Goal: Information Seeking & Learning: Check status

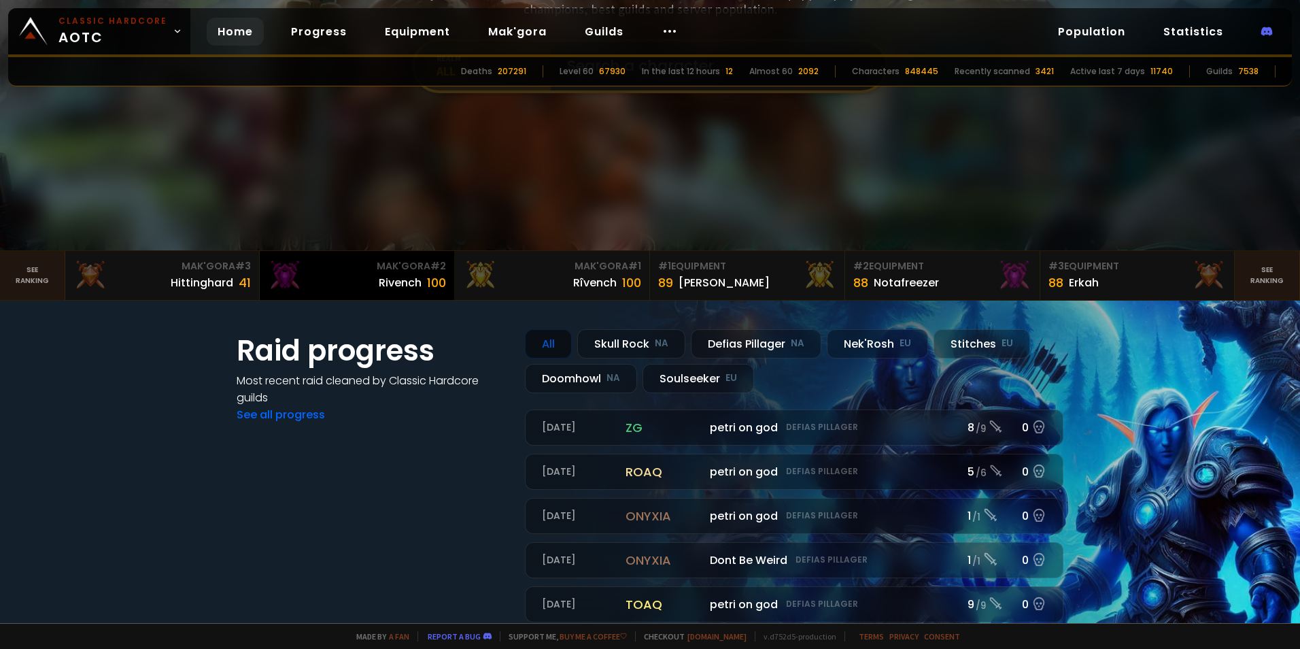
scroll to position [136, 0]
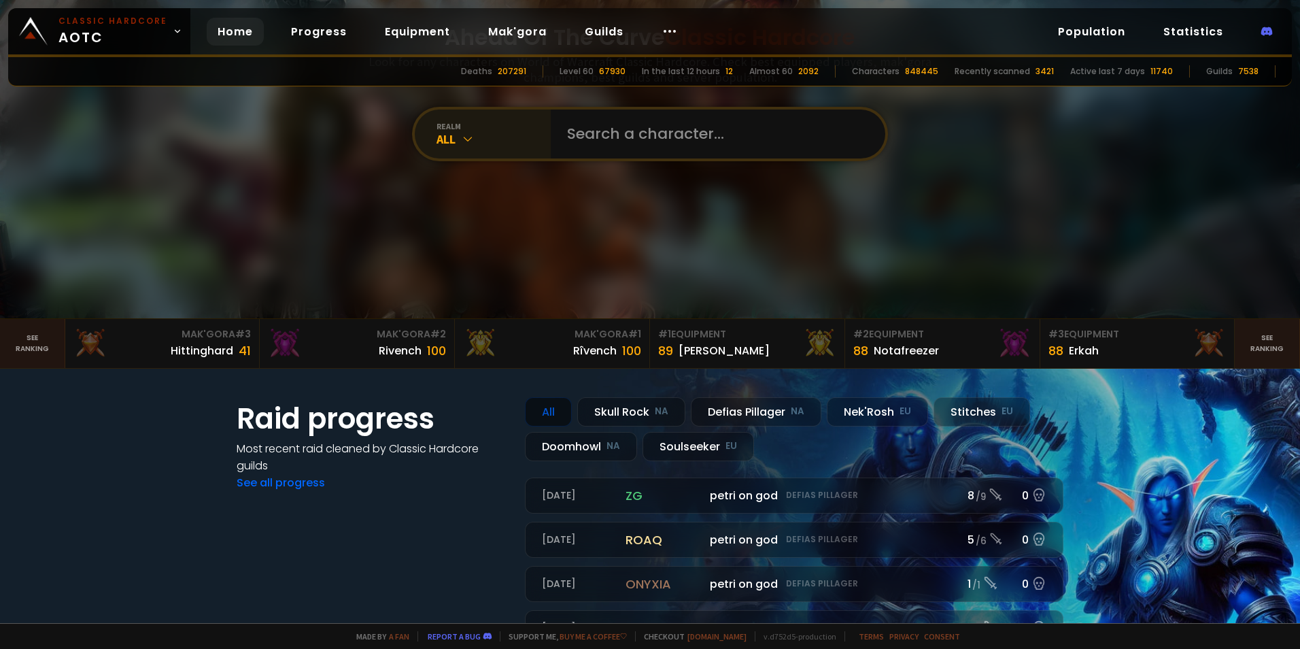
drag, startPoint x: 475, startPoint y: 121, endPoint x: 471, endPoint y: 147, distance: 26.1
click at [475, 121] on div "realm" at bounding box center [494, 126] width 114 height 10
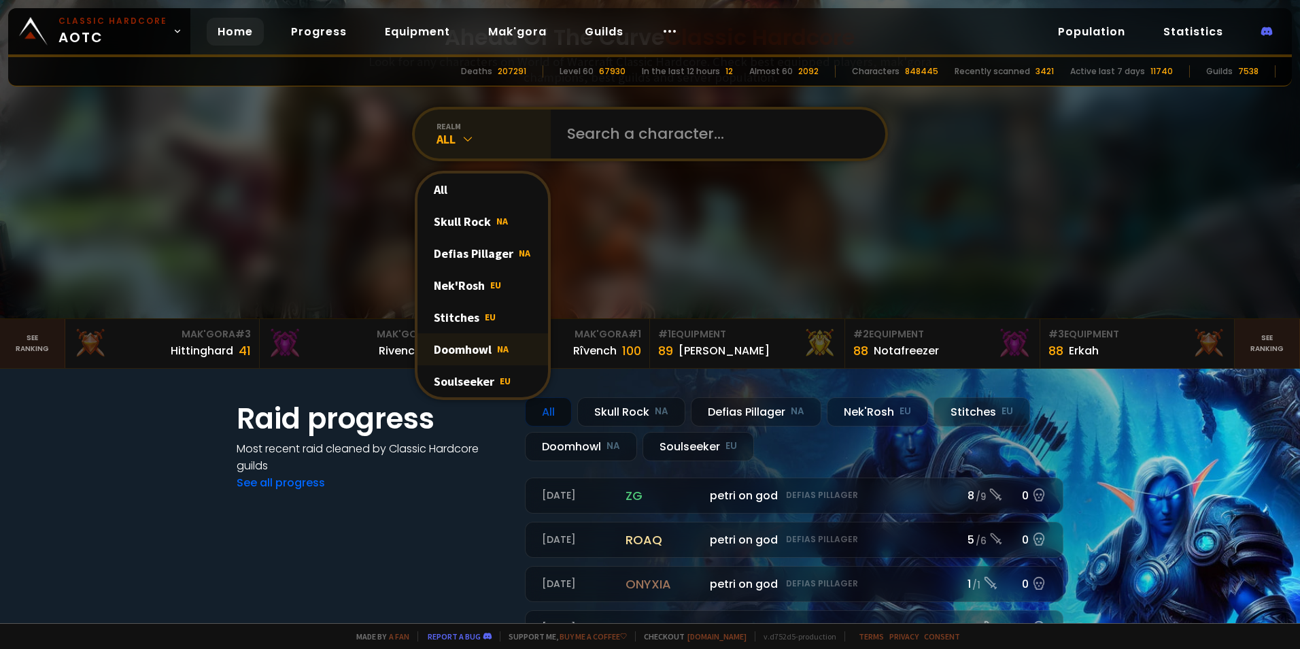
click at [462, 354] on div "Doomhowl NA" at bounding box center [482, 349] width 131 height 32
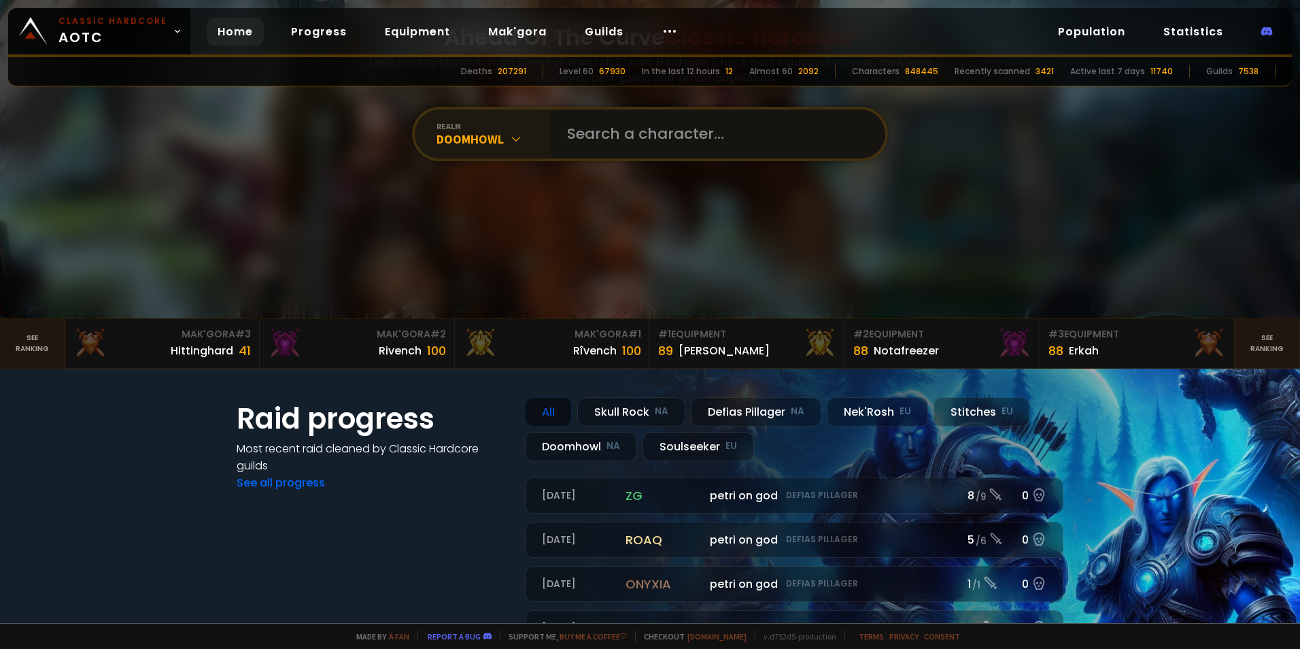
click at [650, 138] on input "text" at bounding box center [714, 133] width 310 height 49
type input "Bongy"
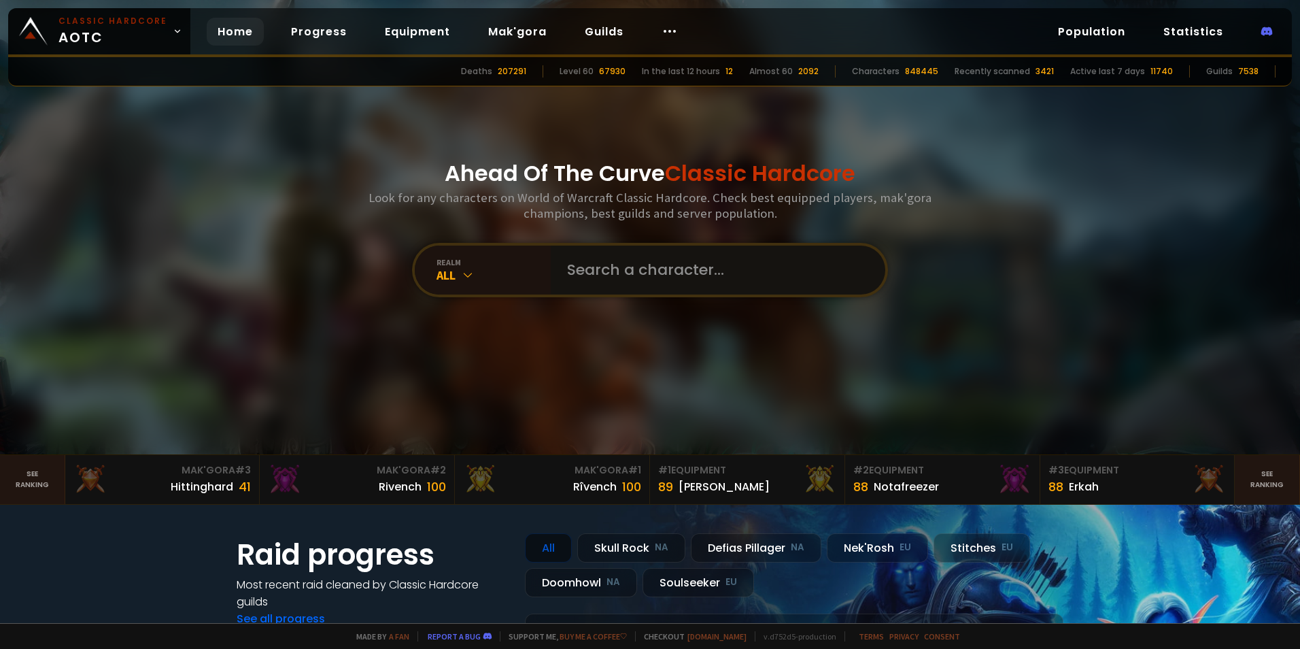
click at [597, 268] on input "text" at bounding box center [714, 269] width 310 height 49
type input "Bongsbunny"
click at [509, 275] on div "All" at bounding box center [494, 275] width 114 height 16
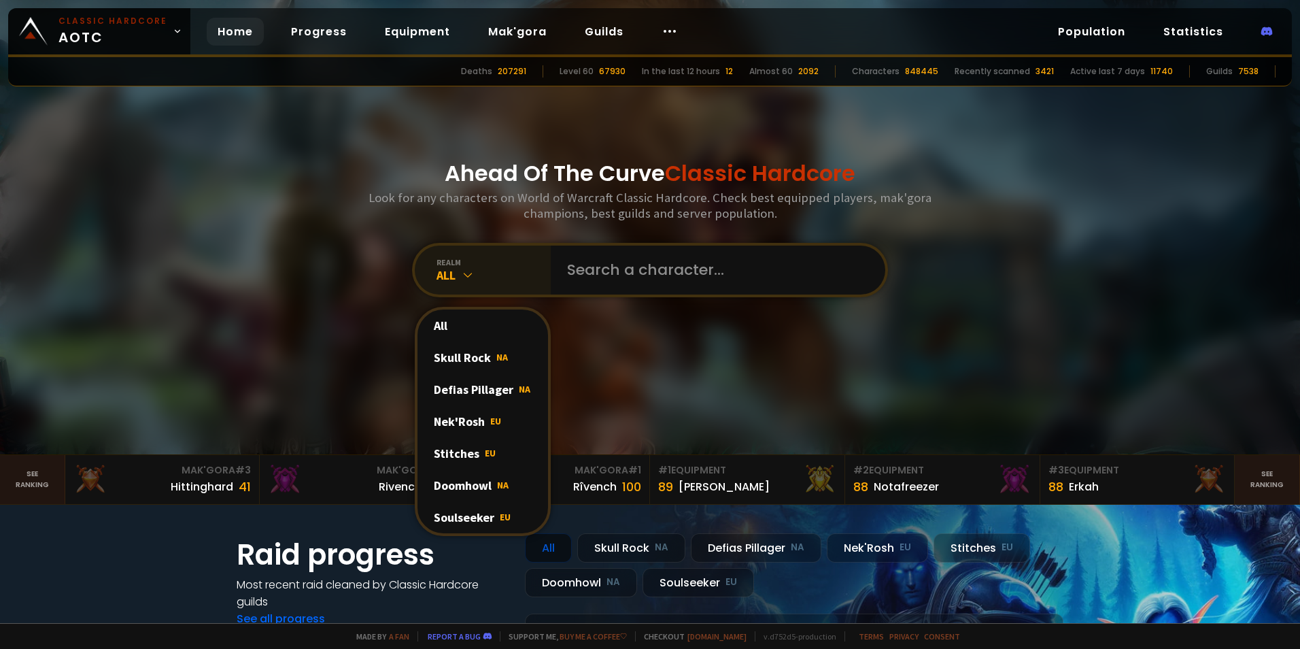
click at [509, 275] on div "All" at bounding box center [494, 275] width 114 height 16
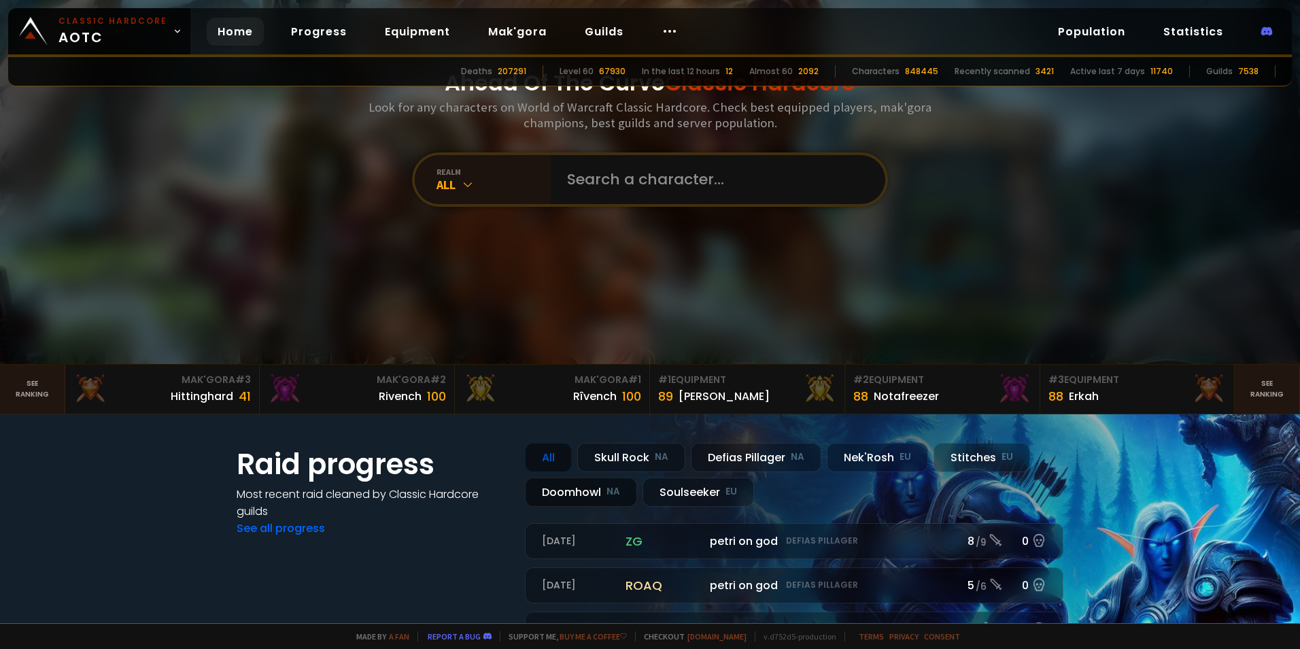
scroll to position [136, 0]
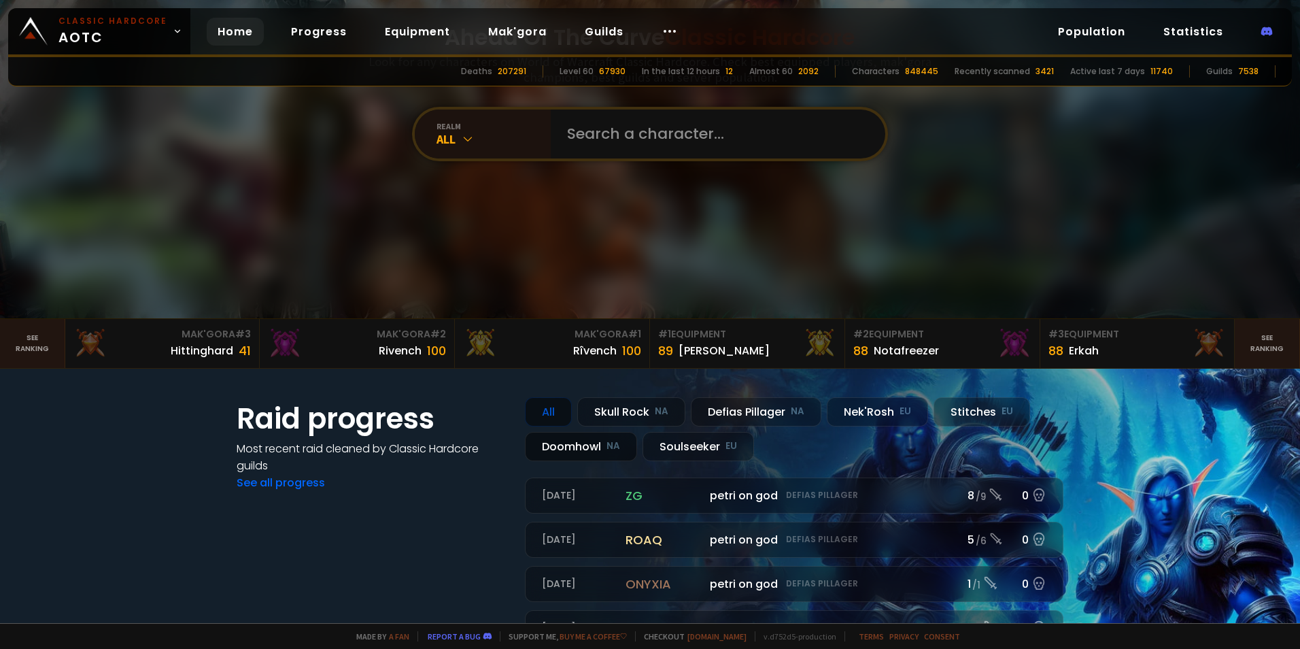
click at [566, 441] on div "Doomhowl NA" at bounding box center [581, 446] width 112 height 29
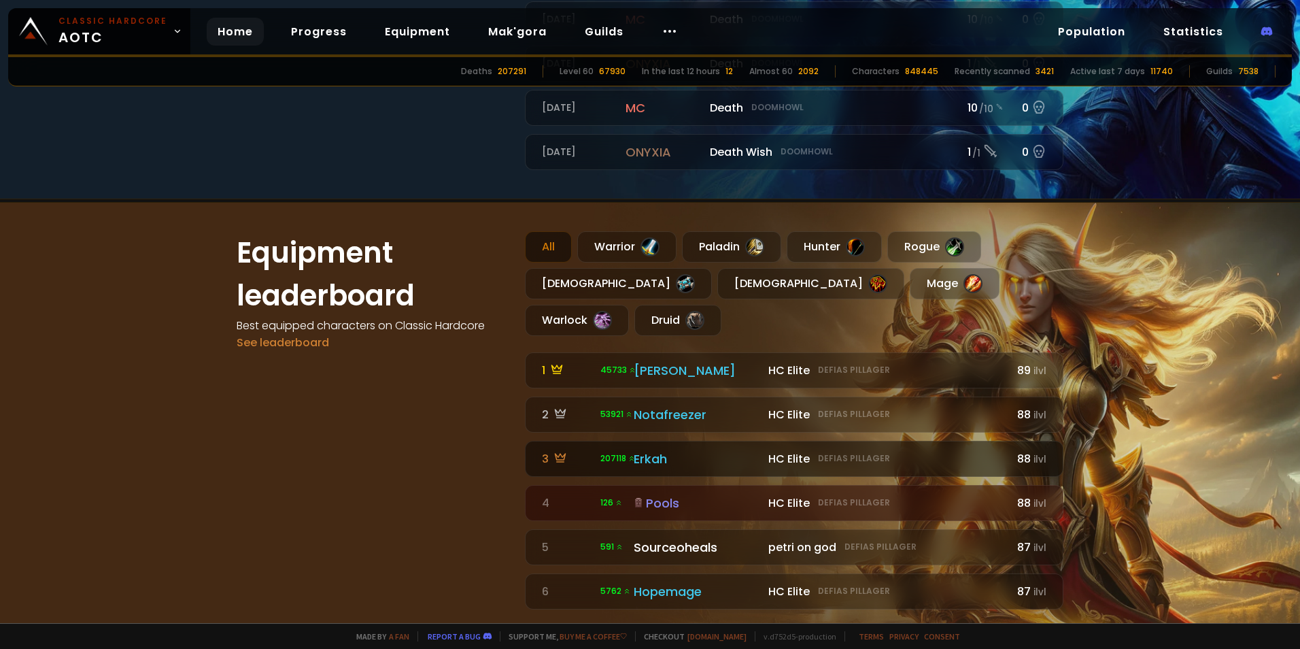
scroll to position [748, 0]
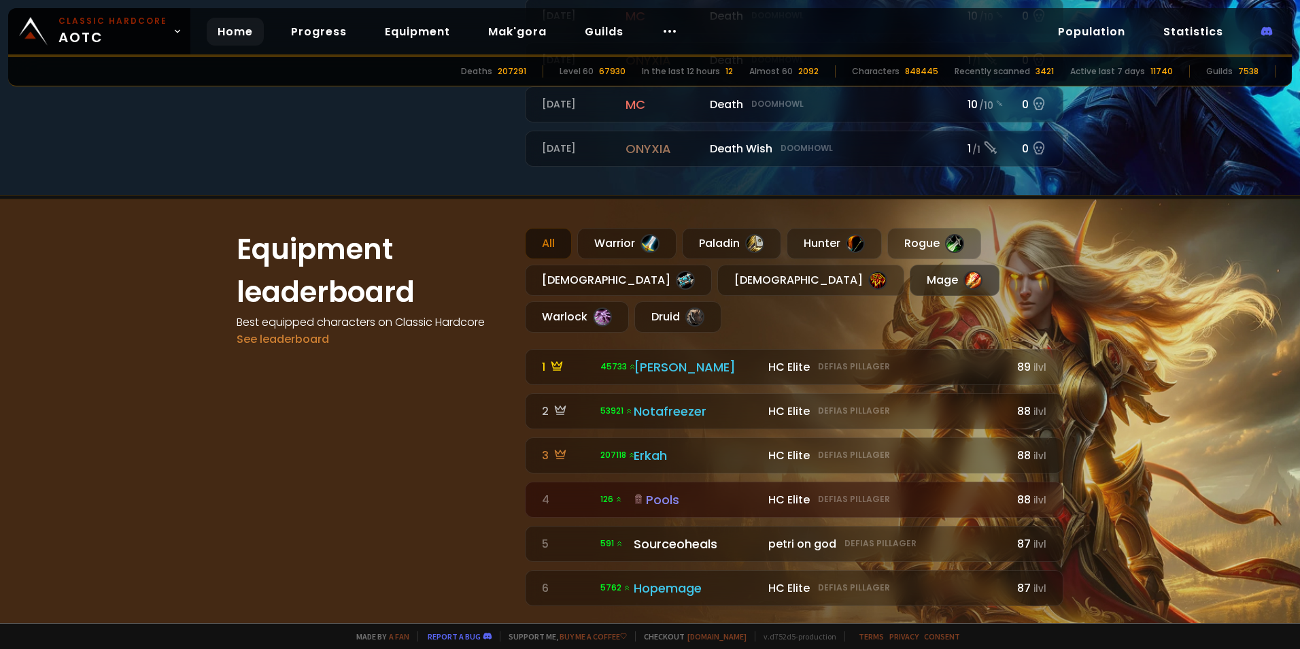
click at [963, 281] on div at bounding box center [972, 280] width 19 height 19
